Goal: Task Accomplishment & Management: Manage account settings

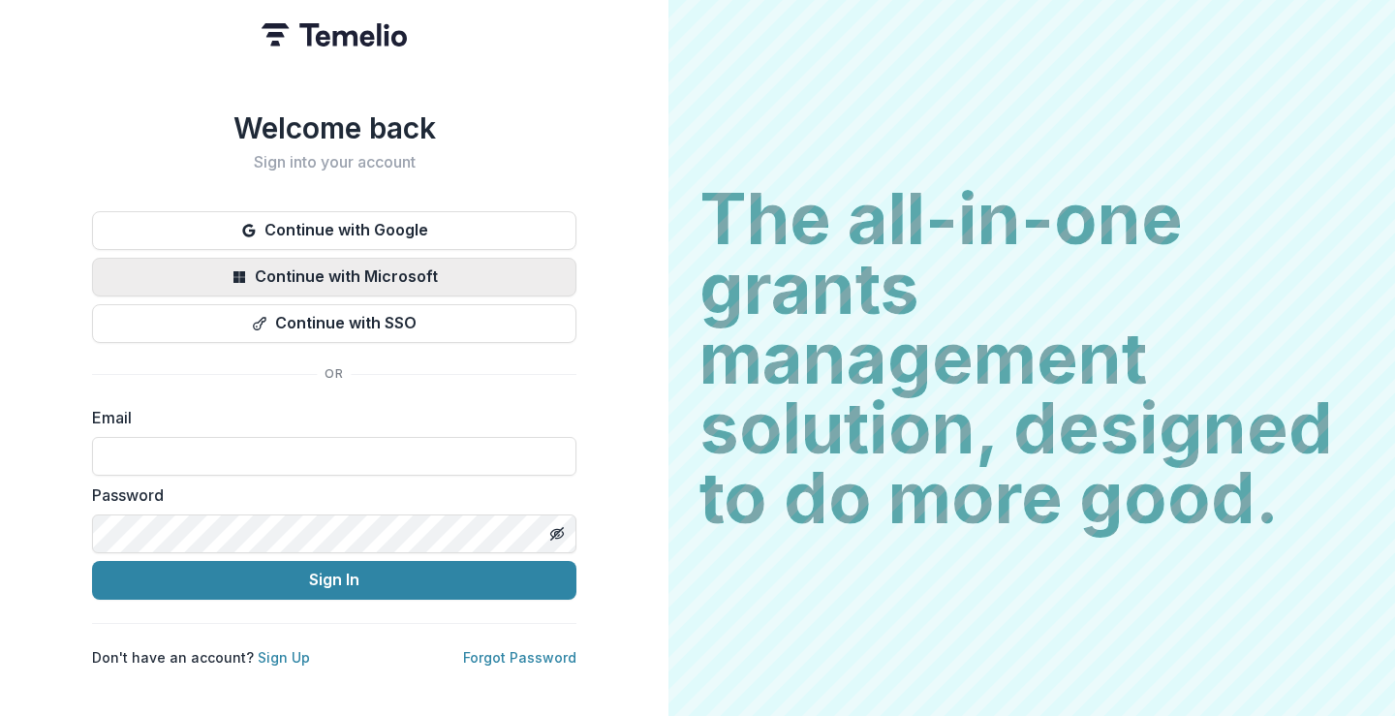
click at [341, 268] on button "Continue with Microsoft" at bounding box center [334, 277] width 485 height 39
click at [317, 261] on button "Continue with Microsoft" at bounding box center [334, 277] width 485 height 39
click at [349, 261] on button "Continue with Microsoft" at bounding box center [334, 277] width 485 height 39
click at [370, 484] on label "Password" at bounding box center [328, 495] width 473 height 23
click at [375, 447] on input at bounding box center [334, 456] width 485 height 39
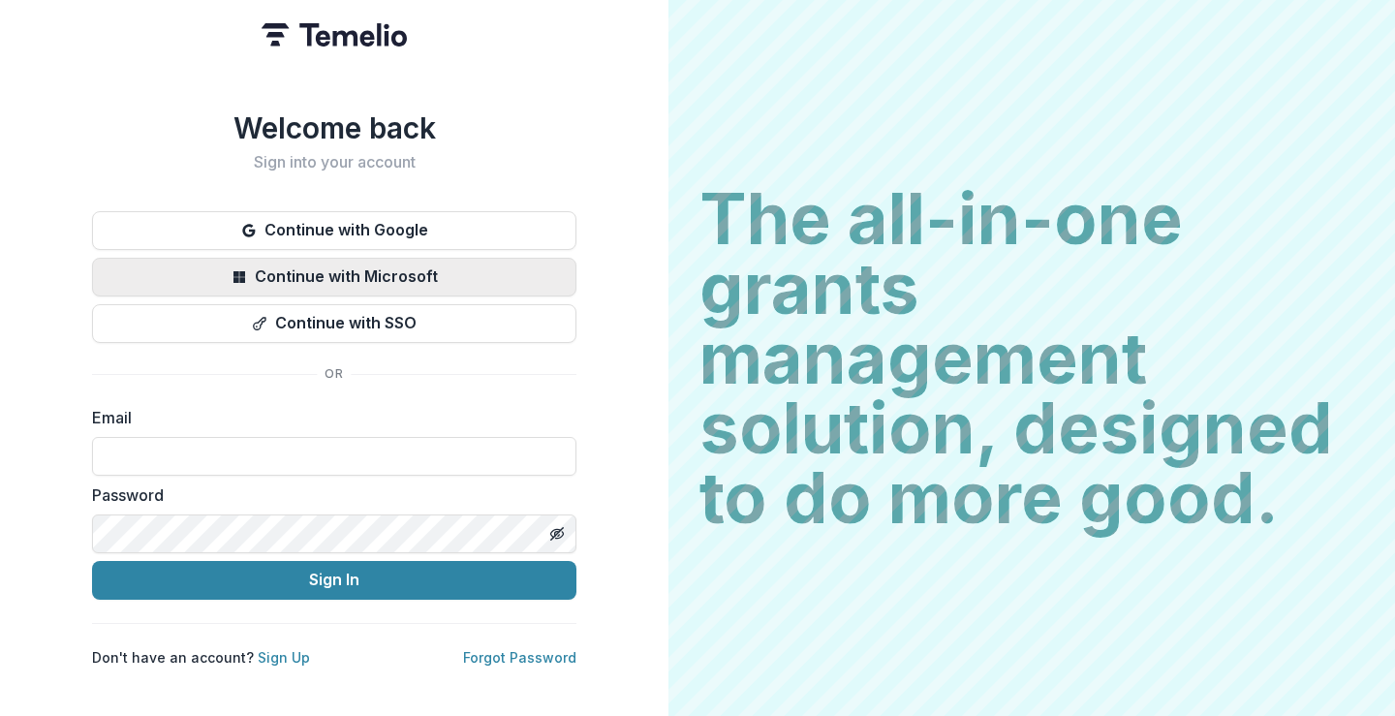
click at [302, 258] on button "Continue with Microsoft" at bounding box center [334, 277] width 485 height 39
click at [416, 269] on button "Continue with Microsoft" at bounding box center [334, 277] width 485 height 39
click at [355, 447] on input at bounding box center [334, 456] width 485 height 39
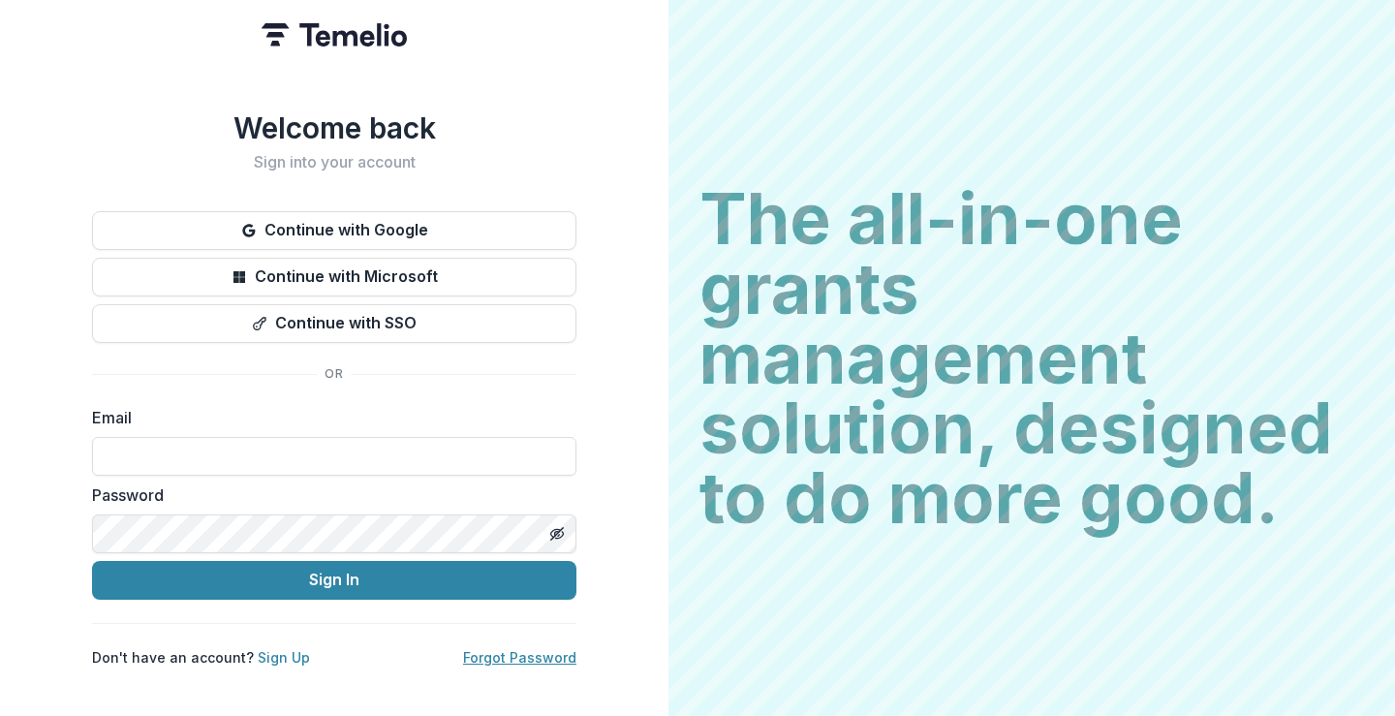
click at [510, 649] on link "Forgot Password" at bounding box center [519, 657] width 113 height 16
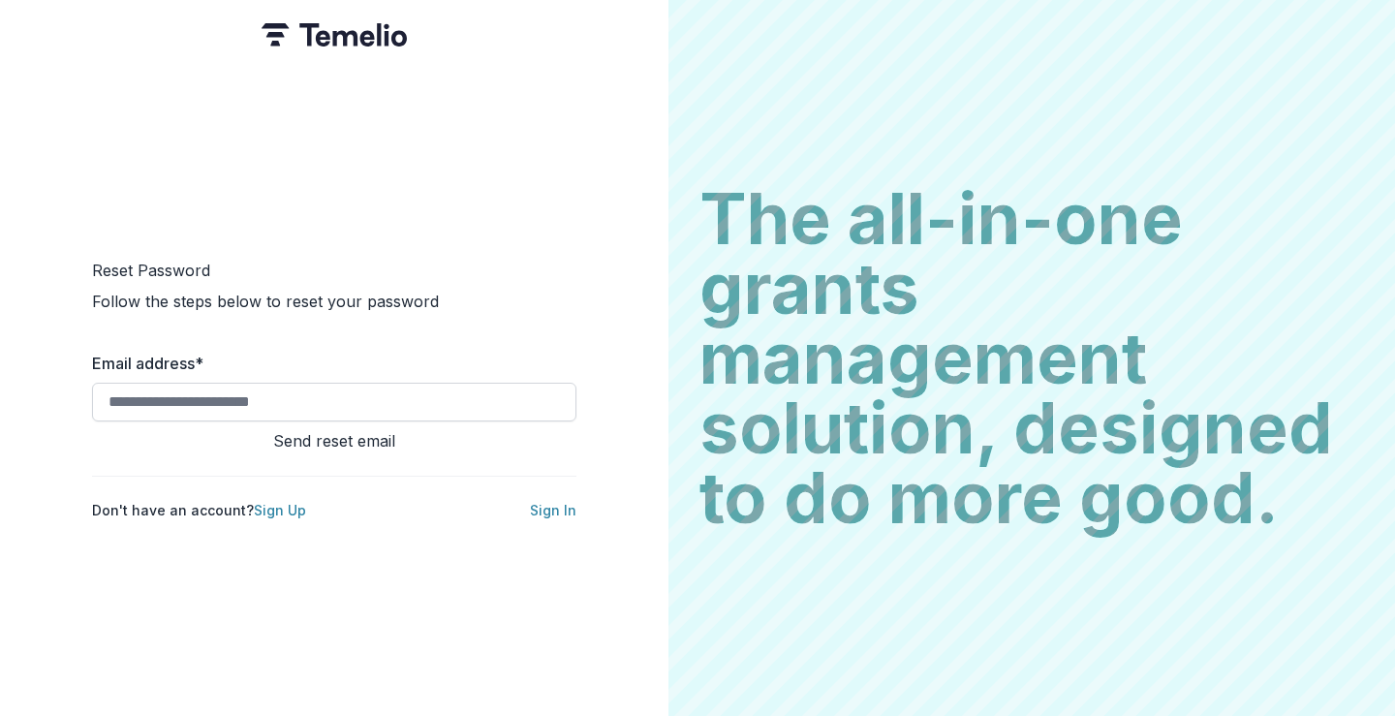
click at [466, 395] on input "Email address *" at bounding box center [334, 402] width 485 height 39
type input "**********"
click at [92, 429] on button "Send reset email" at bounding box center [334, 440] width 485 height 23
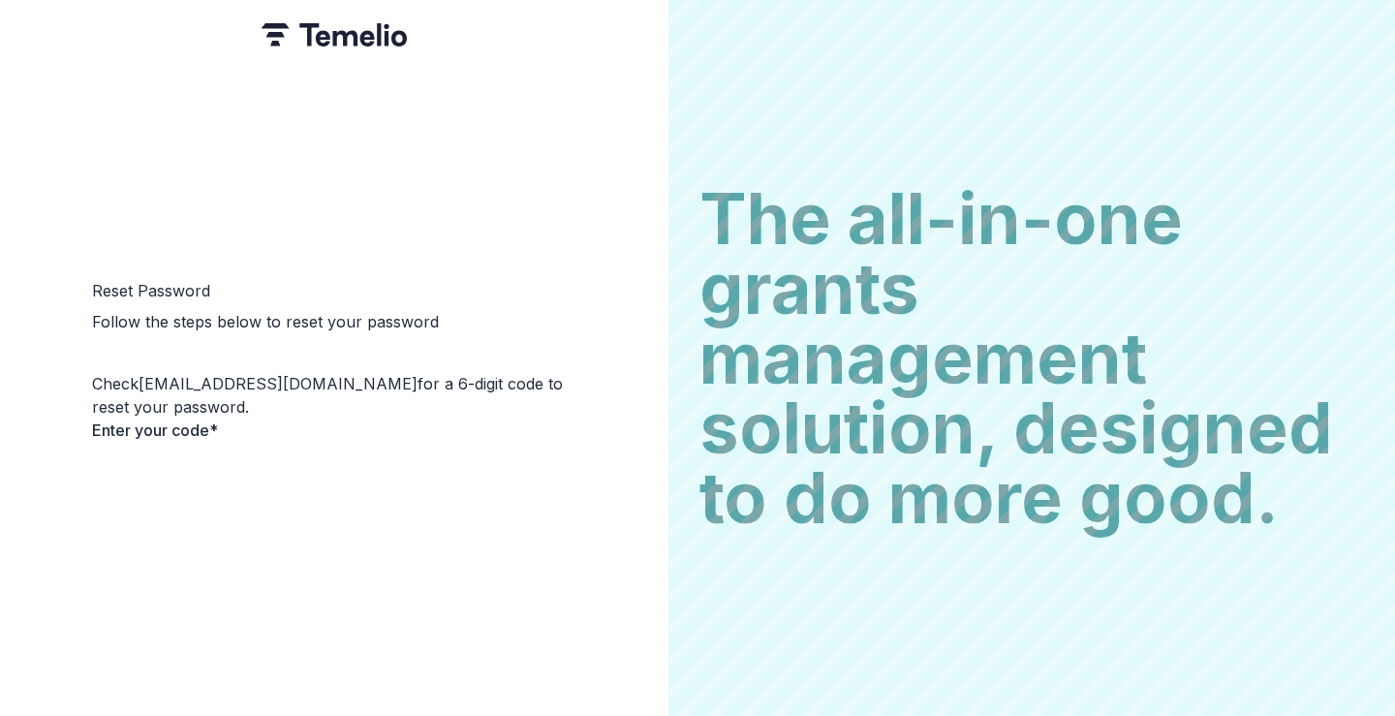
click at [402, 475] on input "Please enter your pin code" at bounding box center [479, 463] width 155 height 23
click at [115, 475] on input "Please enter your pin code" at bounding box center [169, 463] width 155 height 23
type input "*"
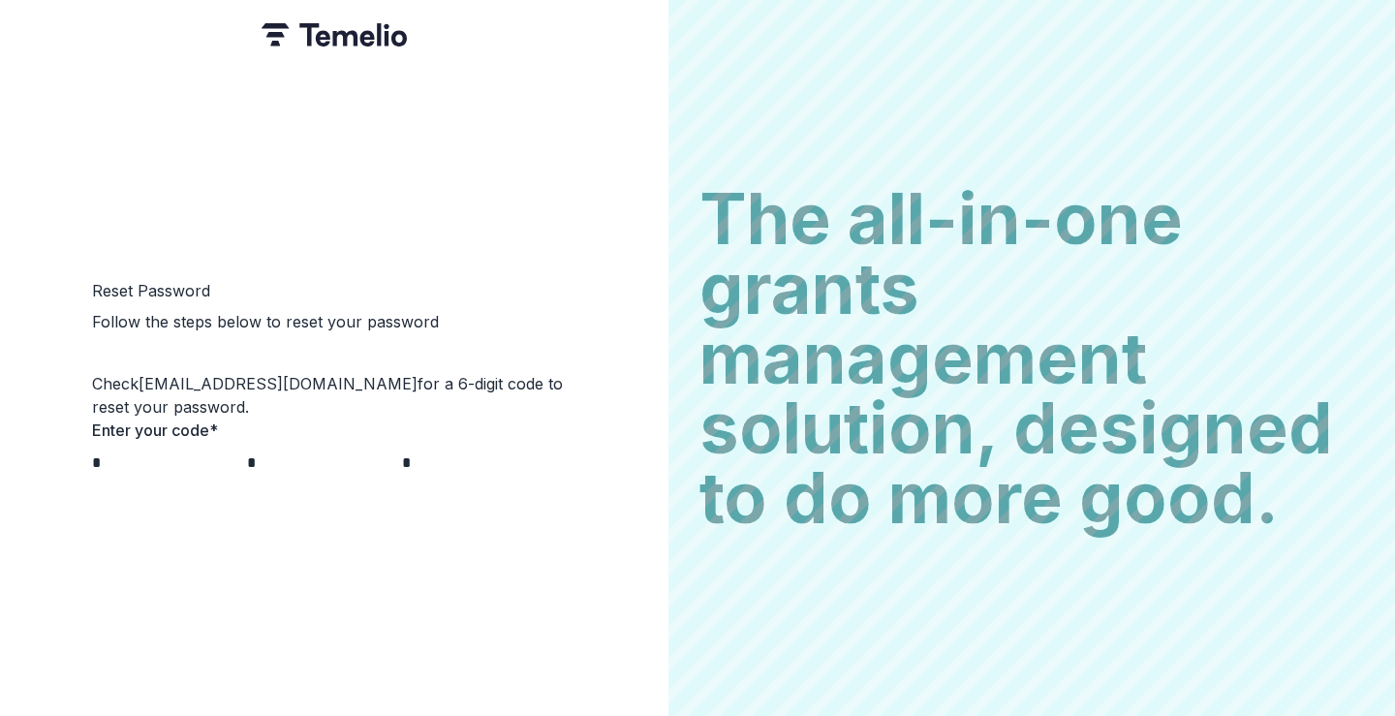
type input "*"
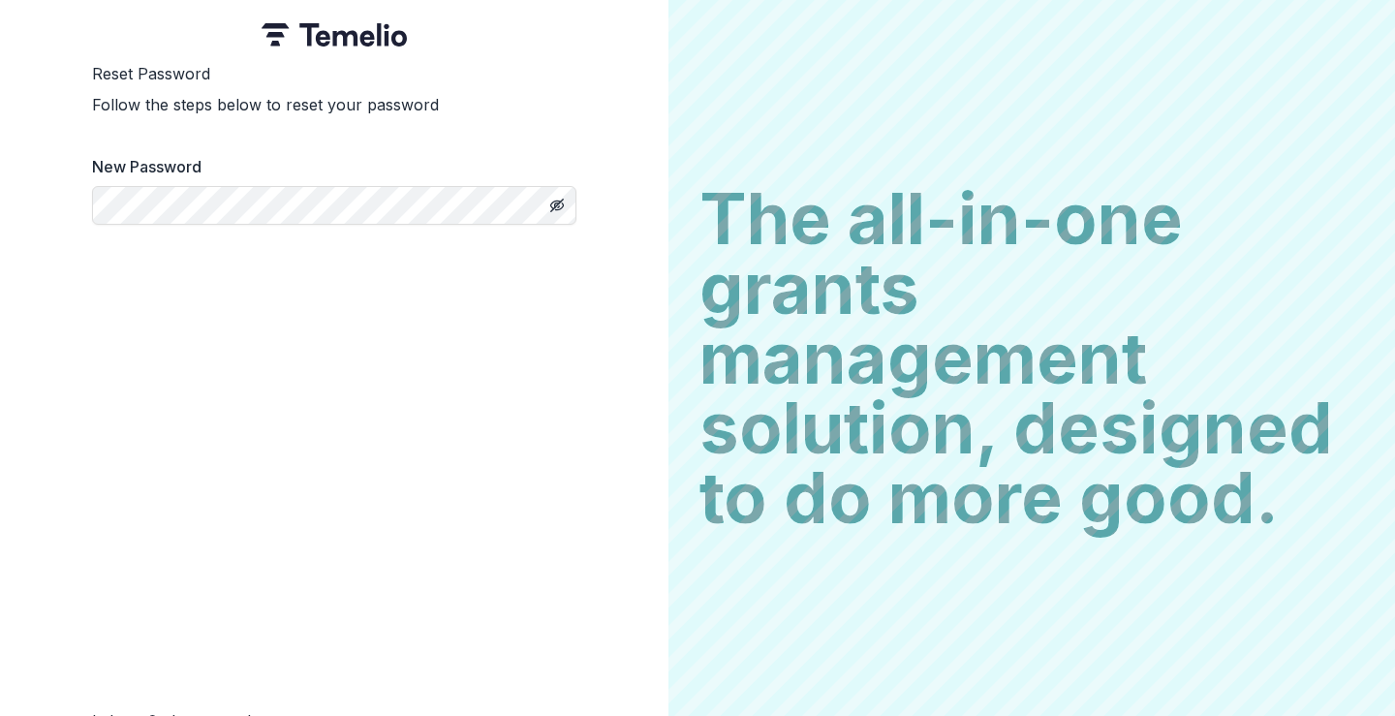
click at [565, 221] on button "Toggle password visibility" at bounding box center [557, 205] width 31 height 31
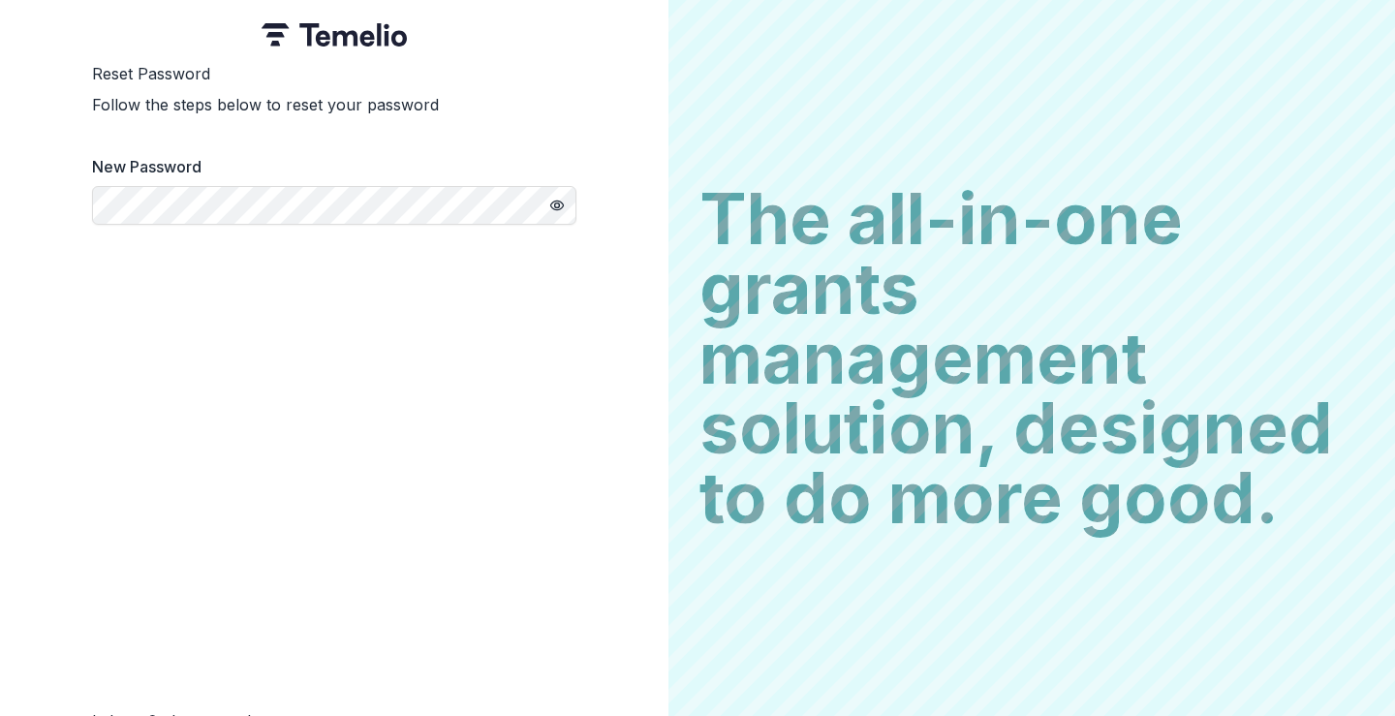
click at [560, 208] on circle "Toggle password visibility" at bounding box center [557, 205] width 5 height 5
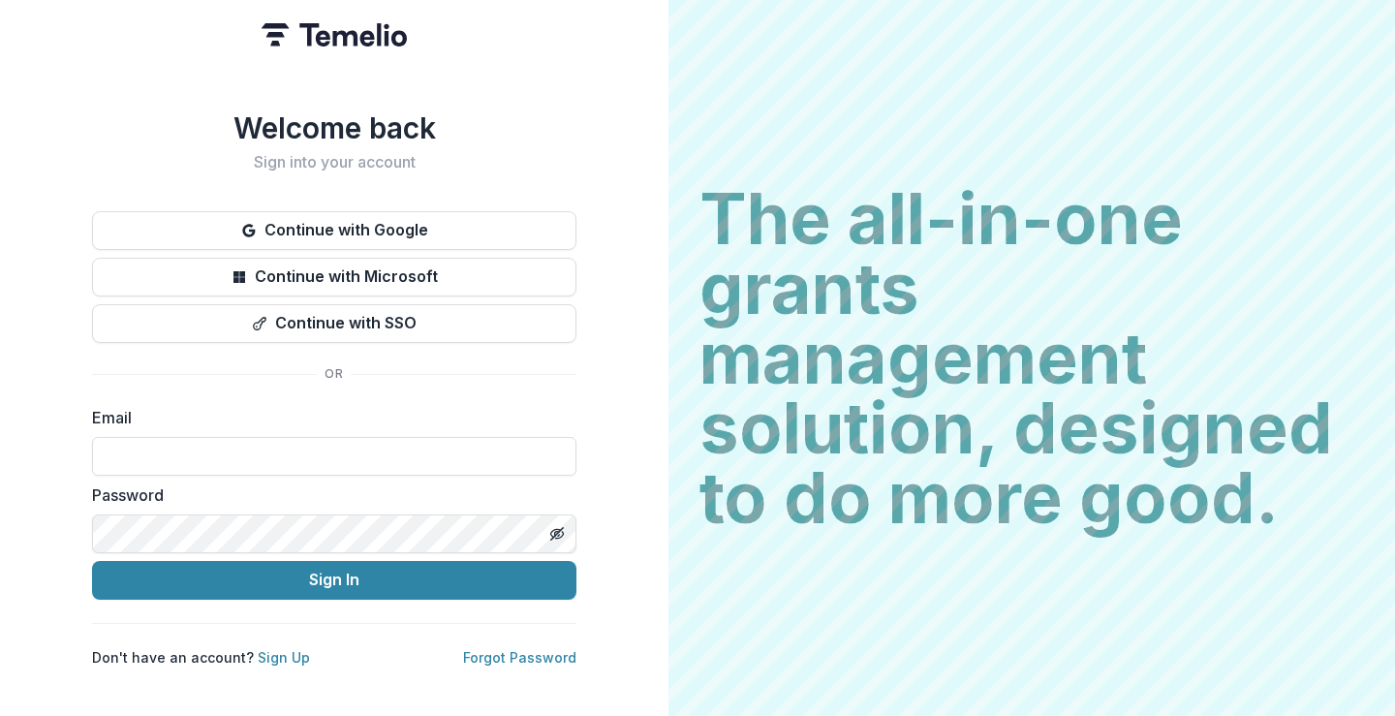
click at [327, 453] on input at bounding box center [334, 456] width 485 height 39
click at [343, 266] on button "Continue with Microsoft" at bounding box center [334, 277] width 485 height 39
